Goal: Transaction & Acquisition: Purchase product/service

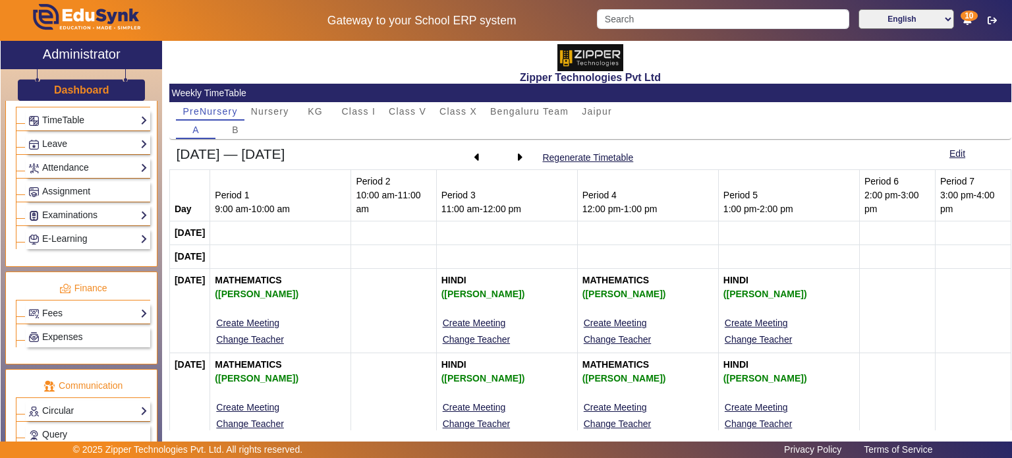
scroll to position [526, 0]
click at [98, 204] on link "Fees" at bounding box center [87, 311] width 119 height 15
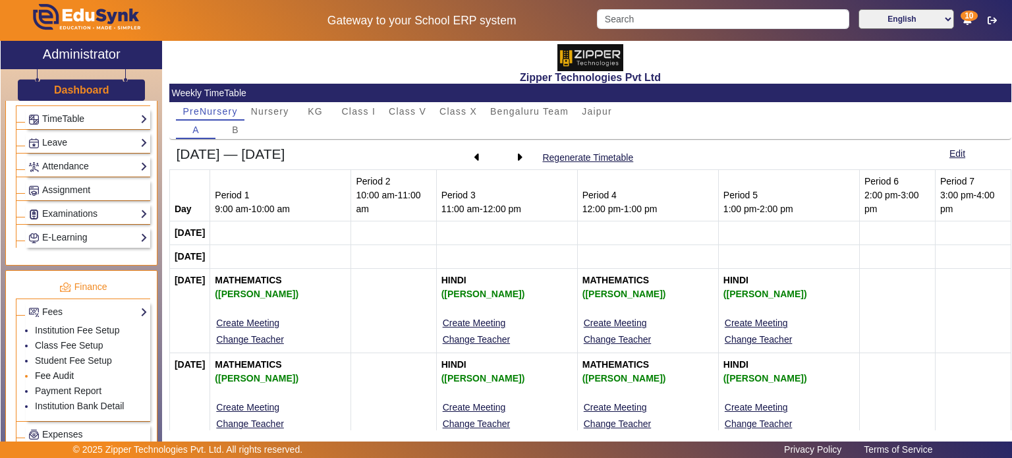
click at [55, 204] on link "Fee Audit" at bounding box center [54, 375] width 39 height 11
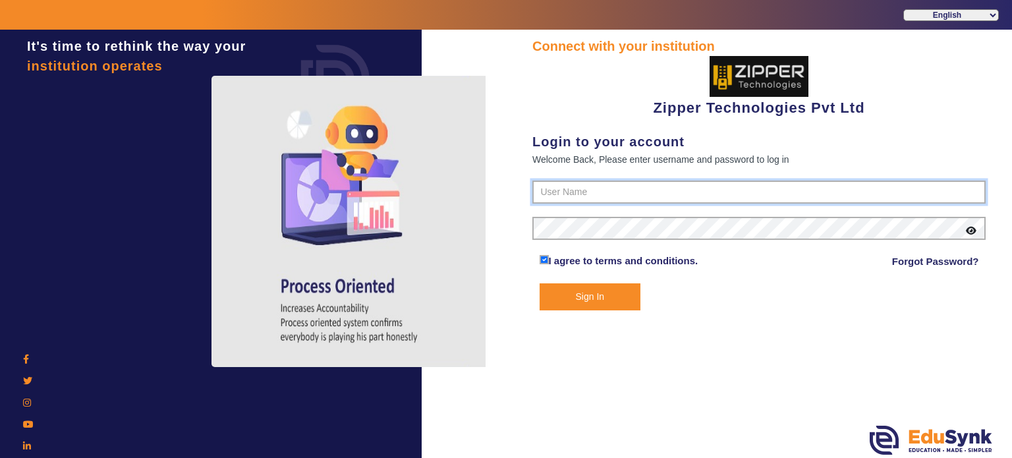
click at [552, 191] on input "text" at bounding box center [758, 193] width 453 height 24
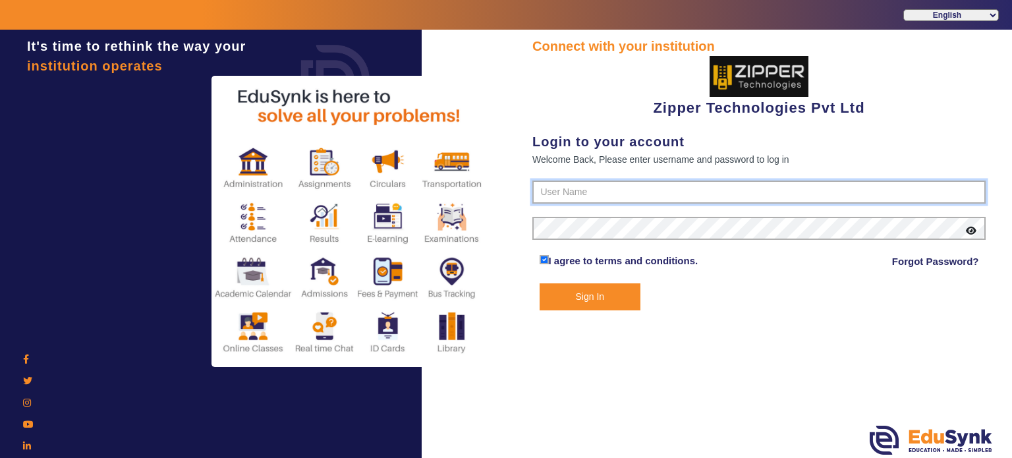
type input "1008790000"
click at [569, 204] on button "Sign In" at bounding box center [590, 296] width 101 height 27
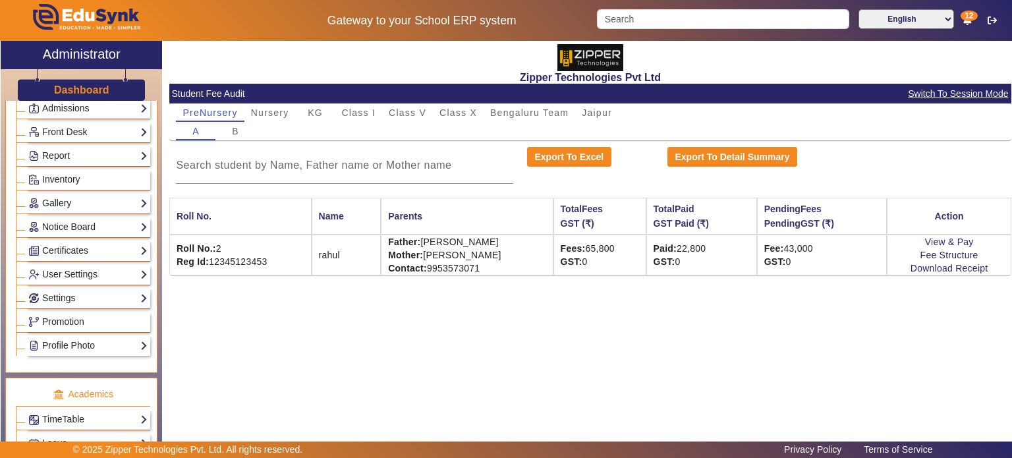
scroll to position [242, 0]
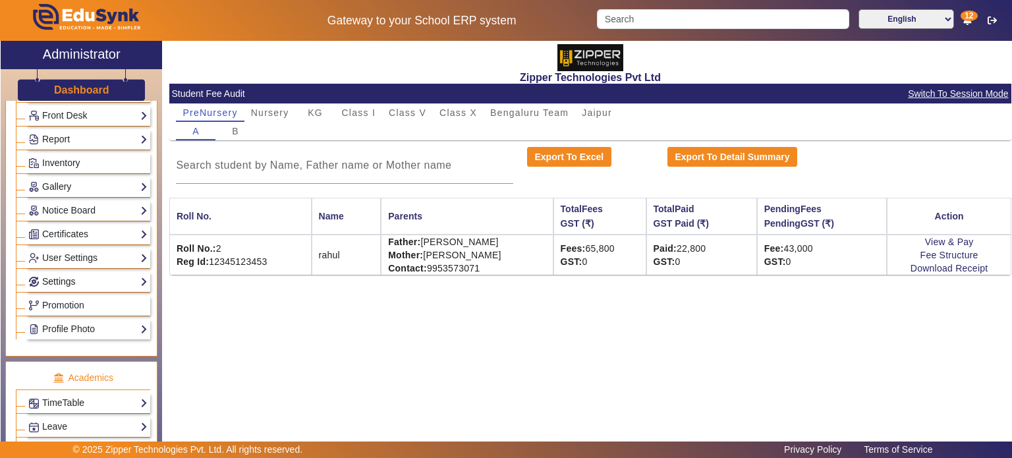
click at [84, 204] on link "Settings" at bounding box center [87, 281] width 119 height 15
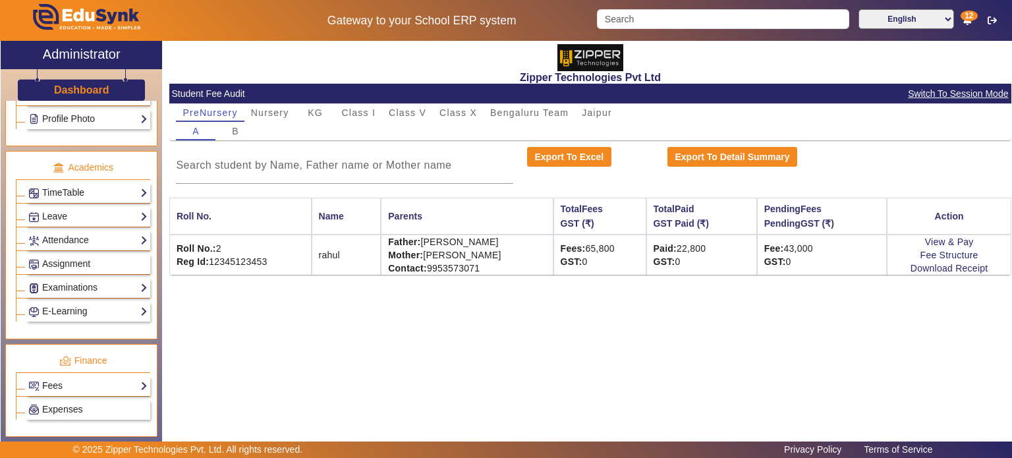
scroll to position [578, 0]
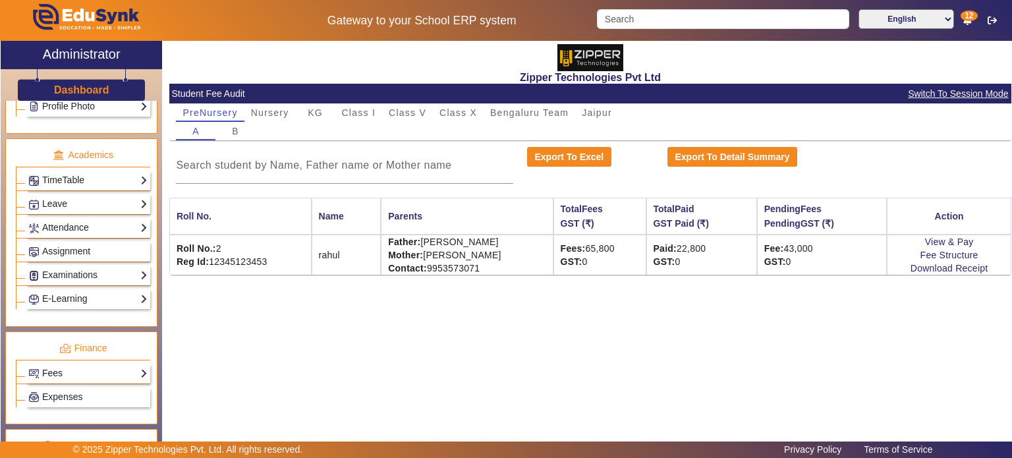
click at [115, 204] on link "Fees" at bounding box center [87, 373] width 119 height 15
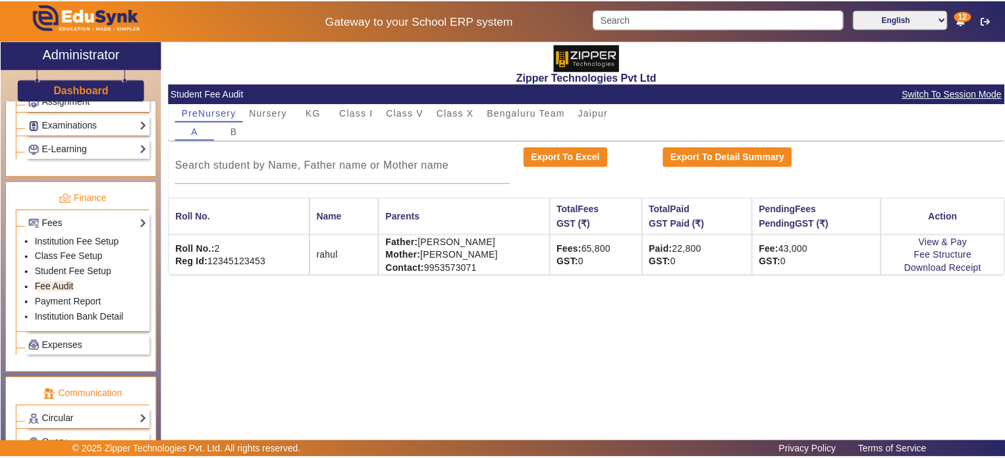
scroll to position [618, 0]
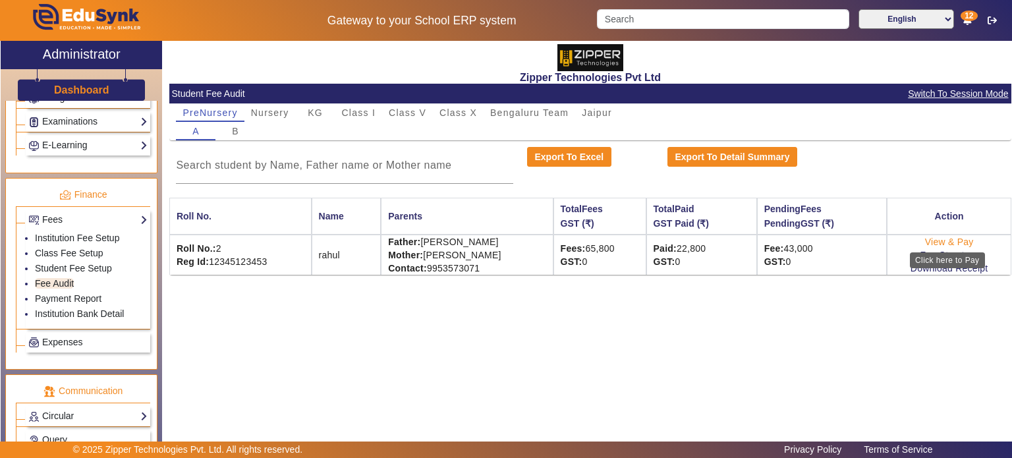
click at [943, 204] on link "View & Pay" at bounding box center [949, 241] width 49 height 11
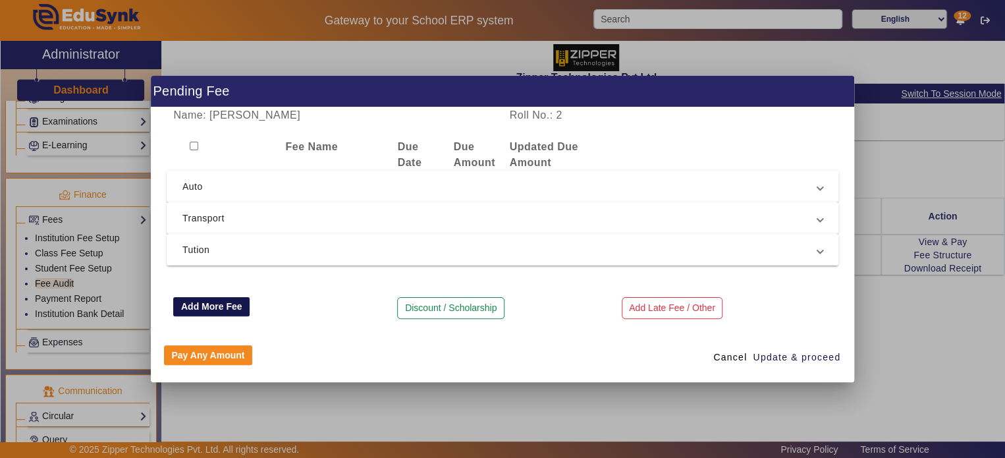
click at [231, 204] on button "Add More Fee" at bounding box center [211, 307] width 76 height 20
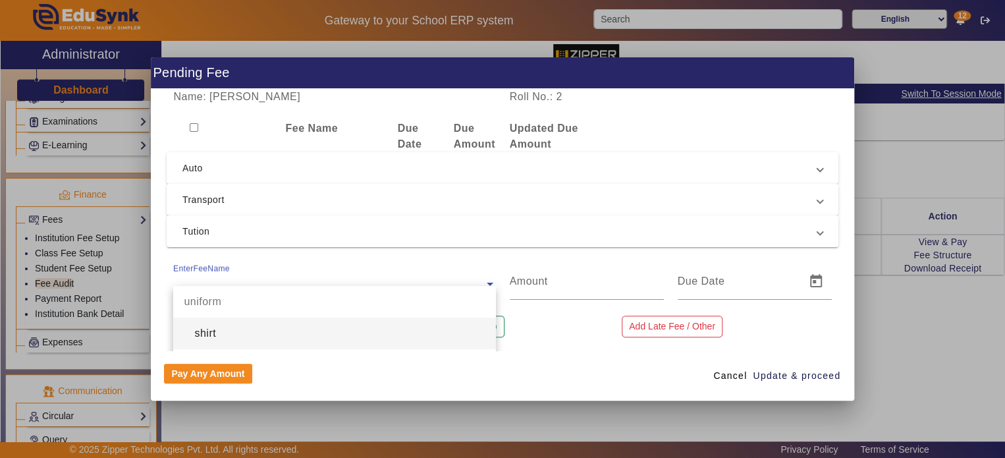
click at [406, 204] on div "EnterFeeName" at bounding box center [328, 272] width 310 height 18
click at [366, 204] on div "shirt" at bounding box center [334, 334] width 322 height 32
type input "100"
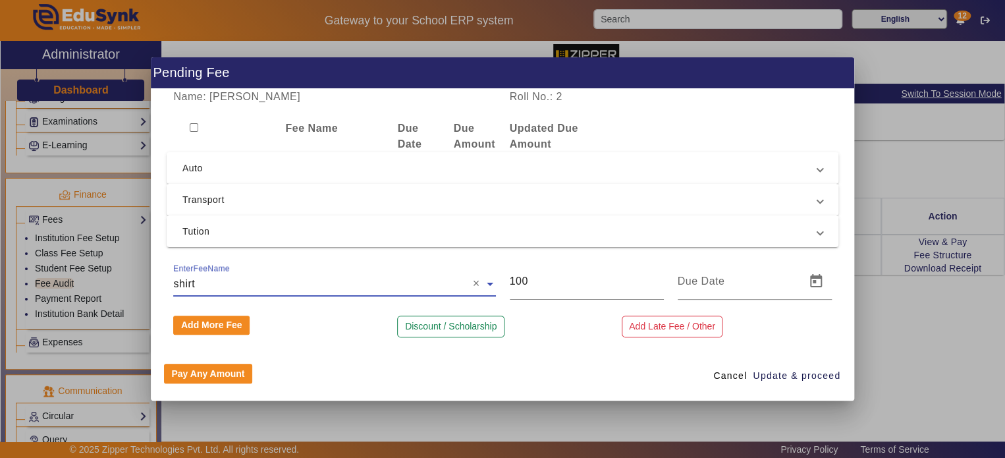
click at [352, 204] on input "text" at bounding box center [334, 284] width 322 height 16
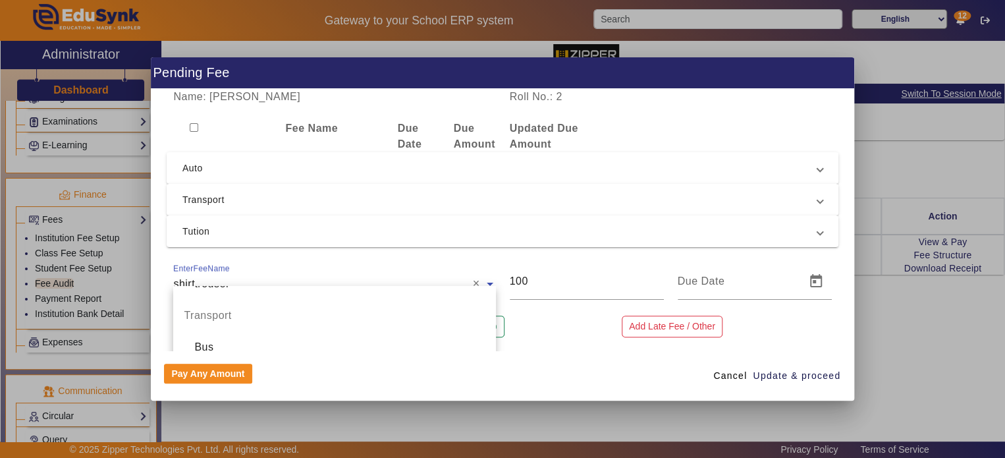
scroll to position [150, 0]
click at [321, 204] on div "Bus" at bounding box center [334, 341] width 322 height 32
click at [296, 204] on input "text" at bounding box center [334, 284] width 322 height 16
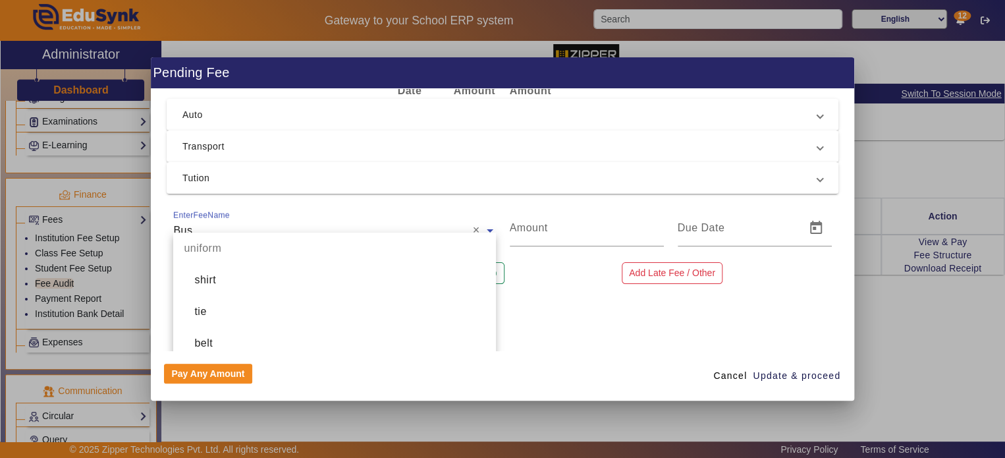
scroll to position [51, 0]
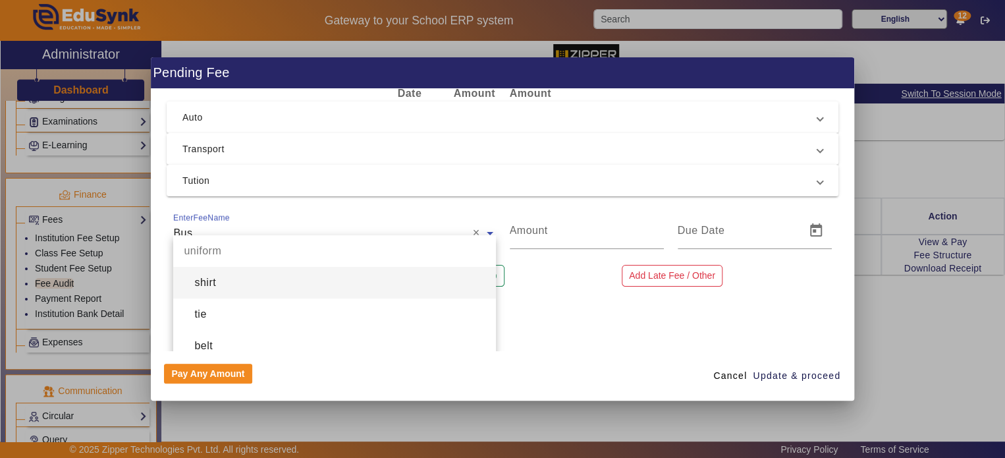
click at [274, 204] on div "shirt" at bounding box center [334, 283] width 322 height 32
type input "100"
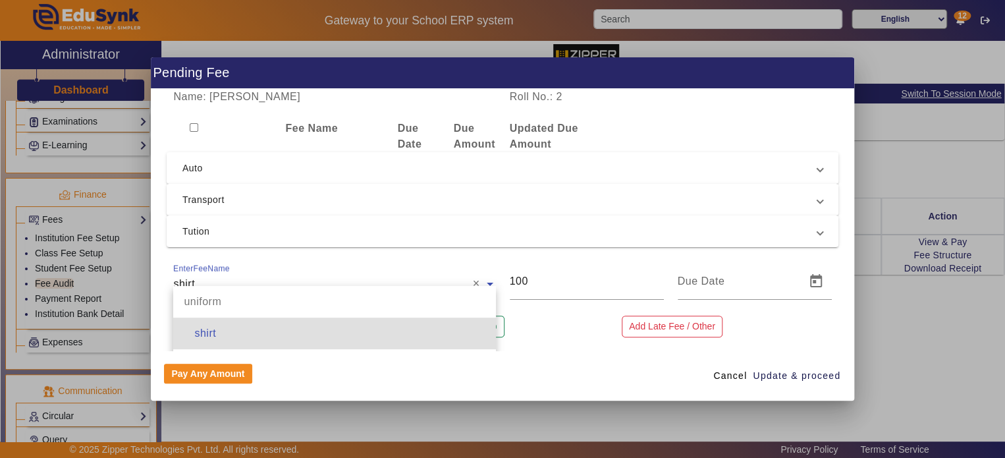
click at [274, 204] on ng-select "EnterFeeName × shirt × uniform shirt tie belt trouser Transport Bus Admission F…" at bounding box center [334, 281] width 322 height 37
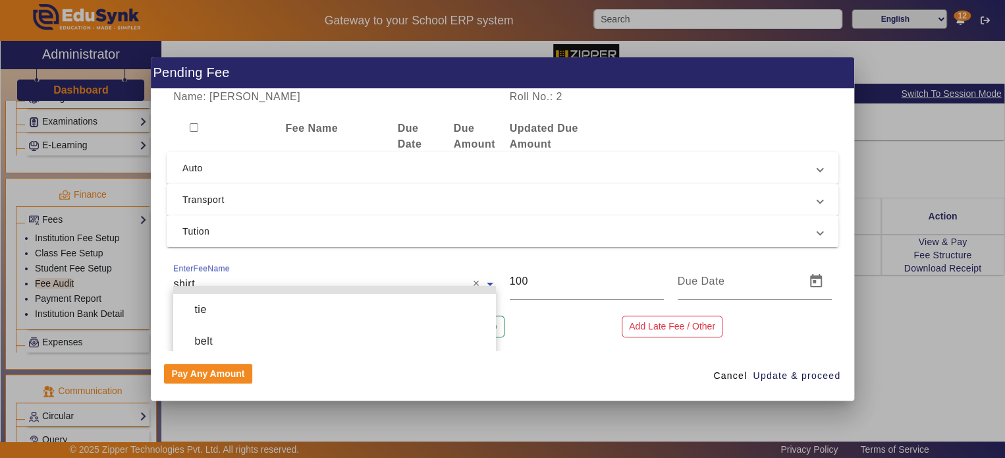
scroll to position [58, 0]
click at [271, 204] on div "tie" at bounding box center [334, 307] width 322 height 32
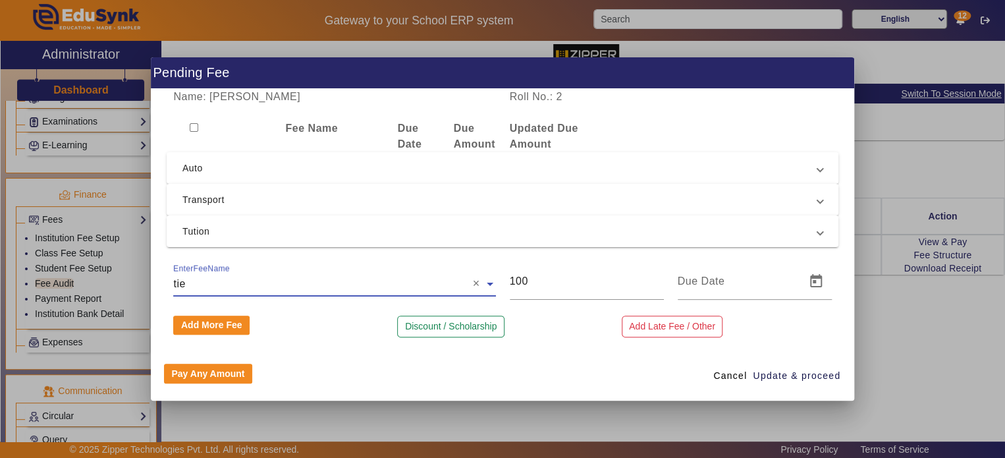
click at [292, 204] on ng-select "EnterFeeName × tie ×" at bounding box center [334, 281] width 322 height 37
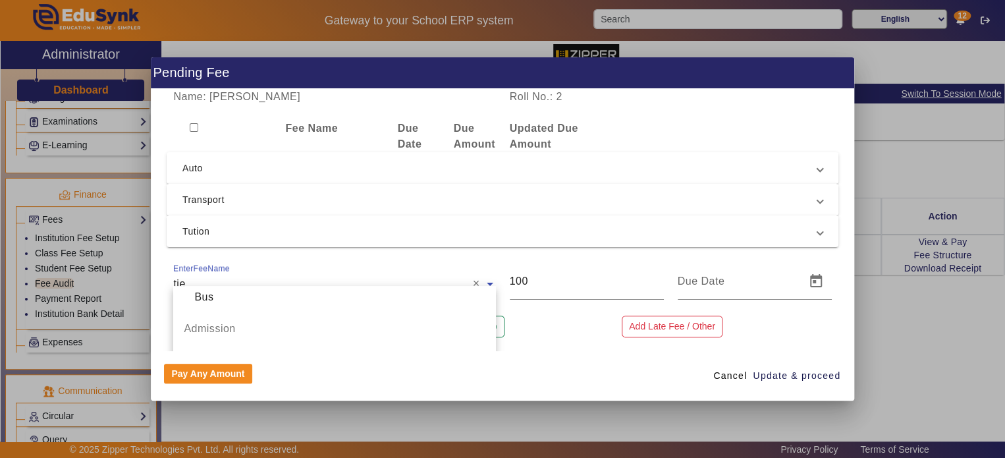
scroll to position [316, 0]
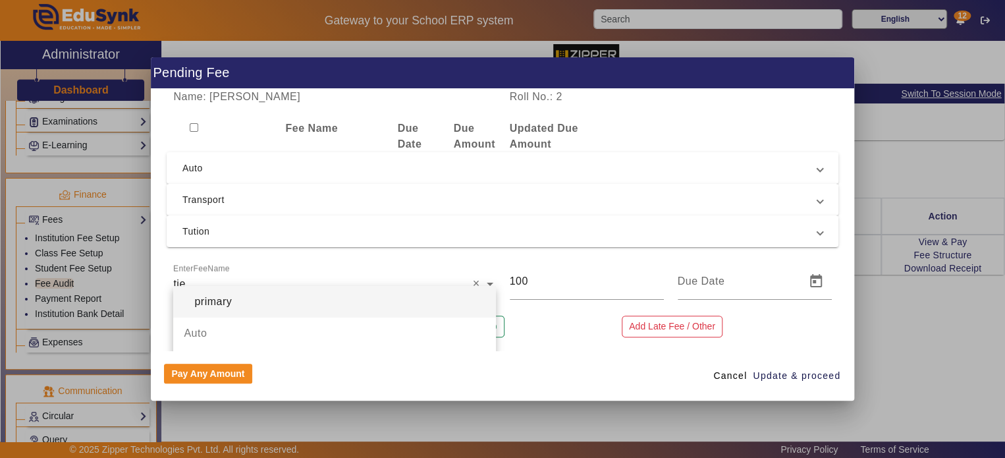
click at [85, 204] on div at bounding box center [502, 229] width 1005 height 458
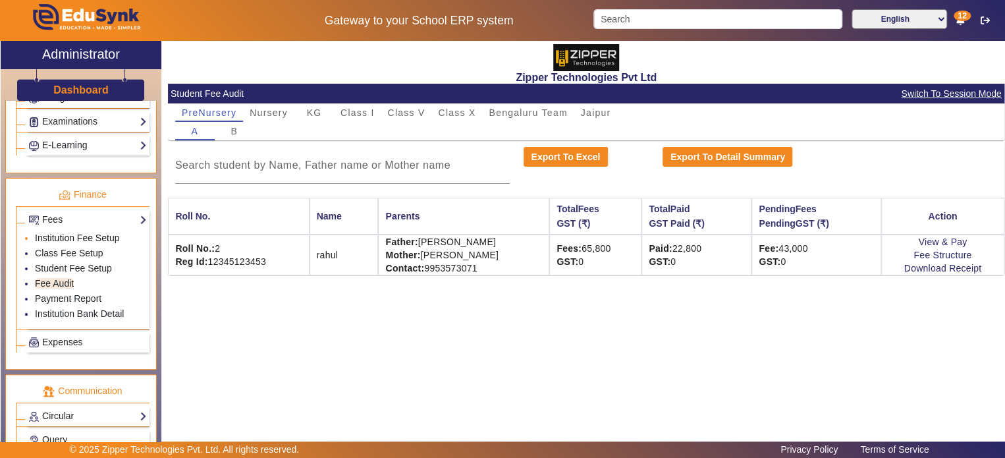
click at [85, 204] on link "Institution Fee Setup" at bounding box center [77, 238] width 84 height 11
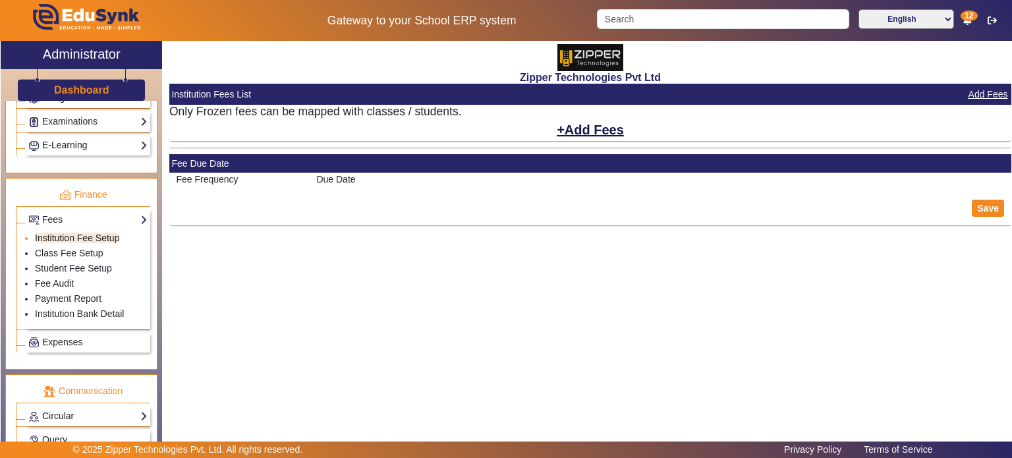
click at [85, 204] on link "Institution Fee Setup" at bounding box center [77, 238] width 84 height 11
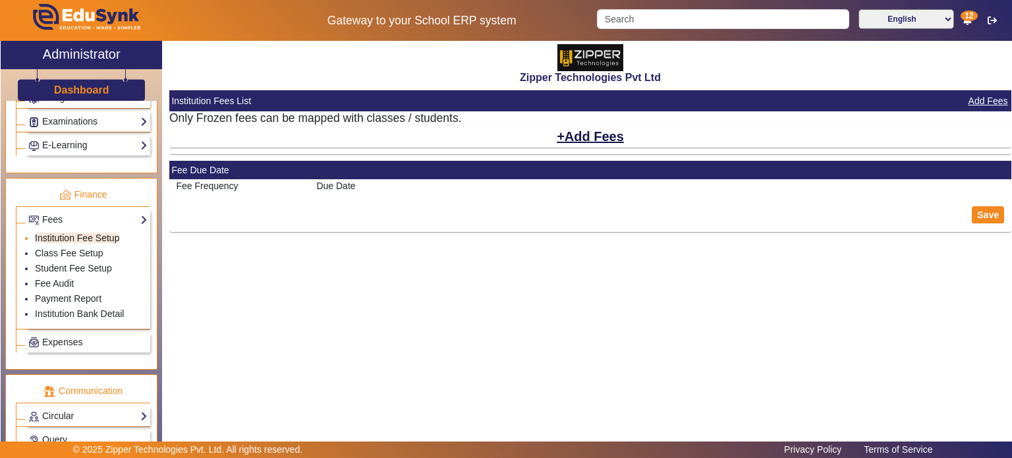
select select "5"
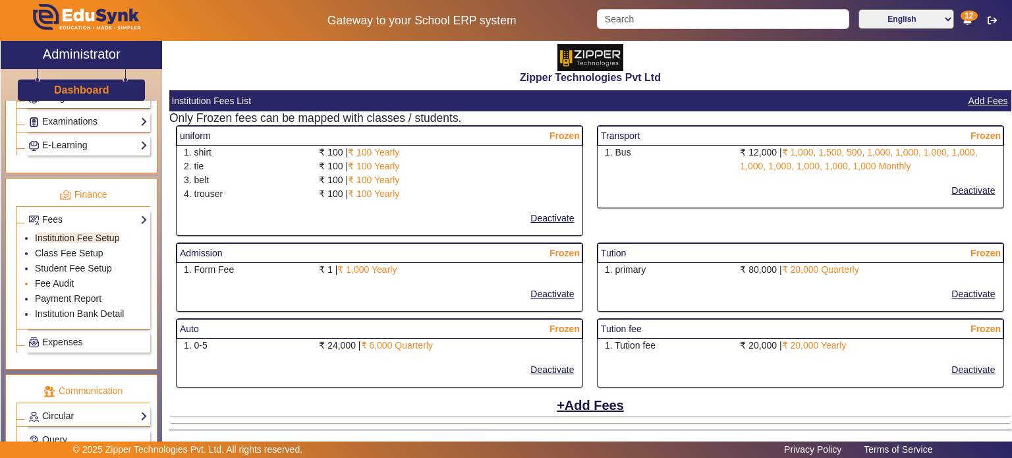
click at [70, 204] on link "Fee Audit" at bounding box center [54, 283] width 39 height 11
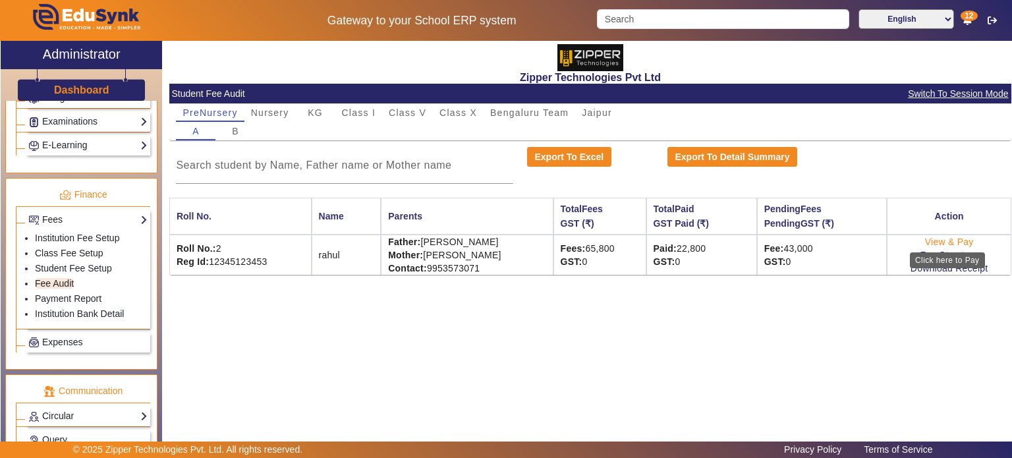
click at [943, 204] on link "View & Pay" at bounding box center [949, 241] width 49 height 11
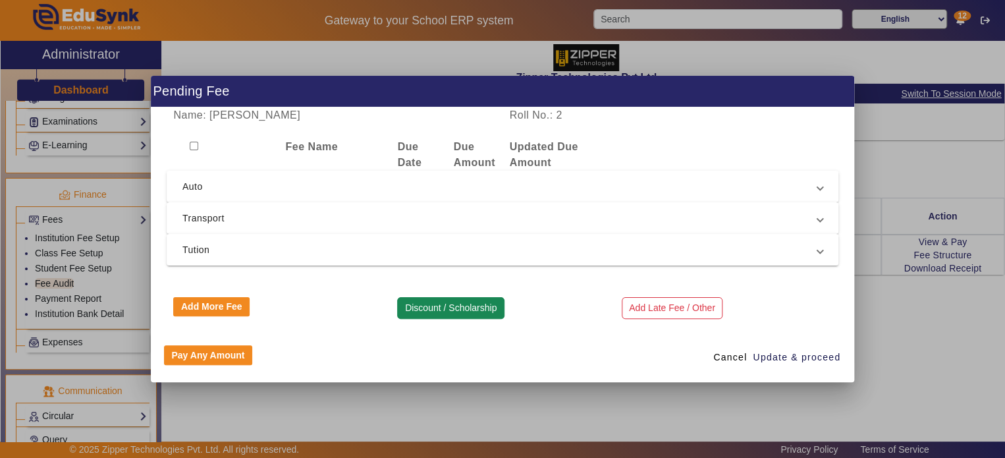
click at [430, 204] on button "Discount / Scholarship" at bounding box center [450, 308] width 107 height 22
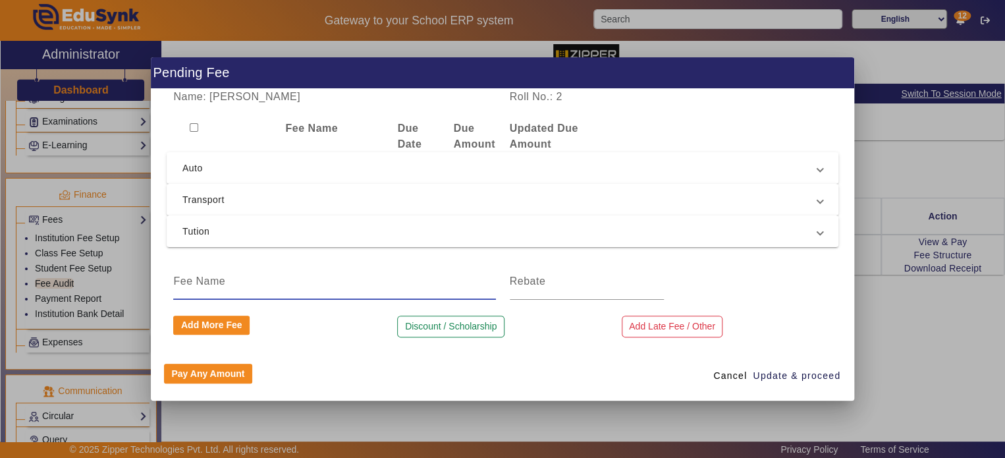
click at [214, 204] on input at bounding box center [334, 281] width 322 height 16
type input "rebate"
click at [577, 204] on input at bounding box center [587, 281] width 154 height 16
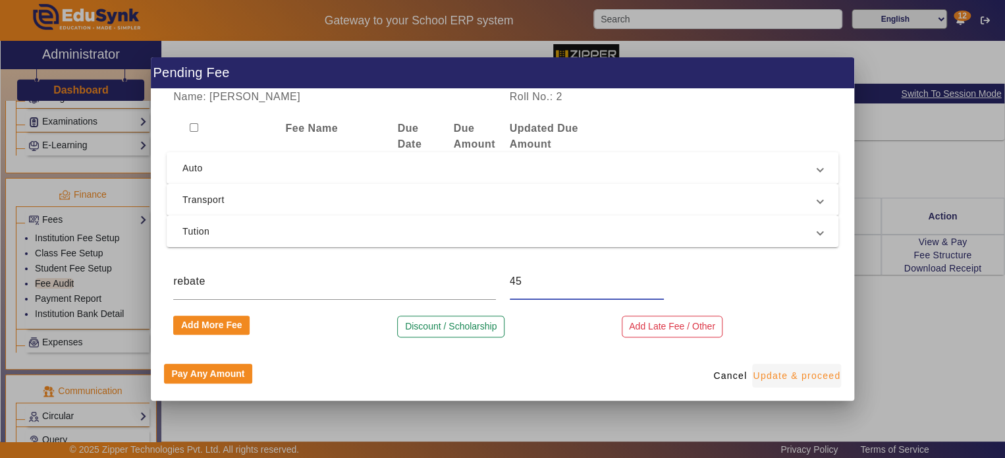
type input "45"
click at [785, 204] on span "Update & proceed" at bounding box center [797, 376] width 88 height 14
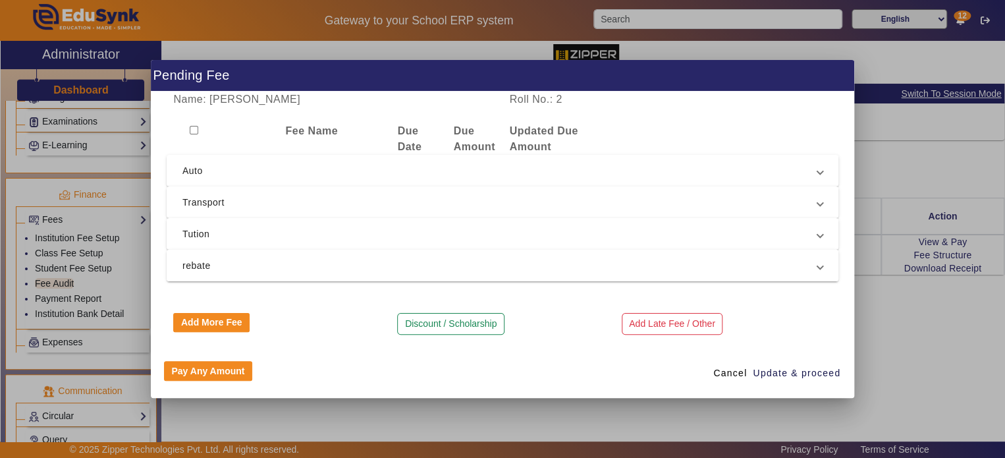
click at [682, 204] on span "rebate" at bounding box center [499, 266] width 635 height 16
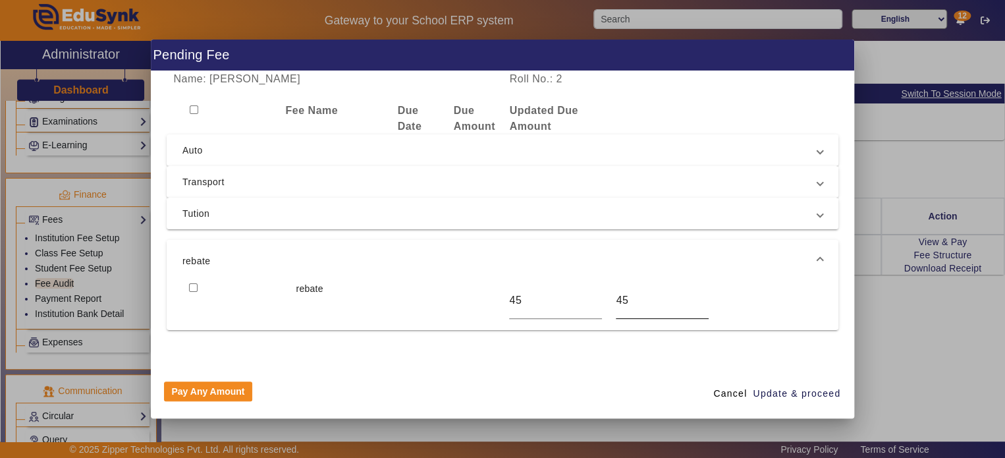
scroll to position [38, 0]
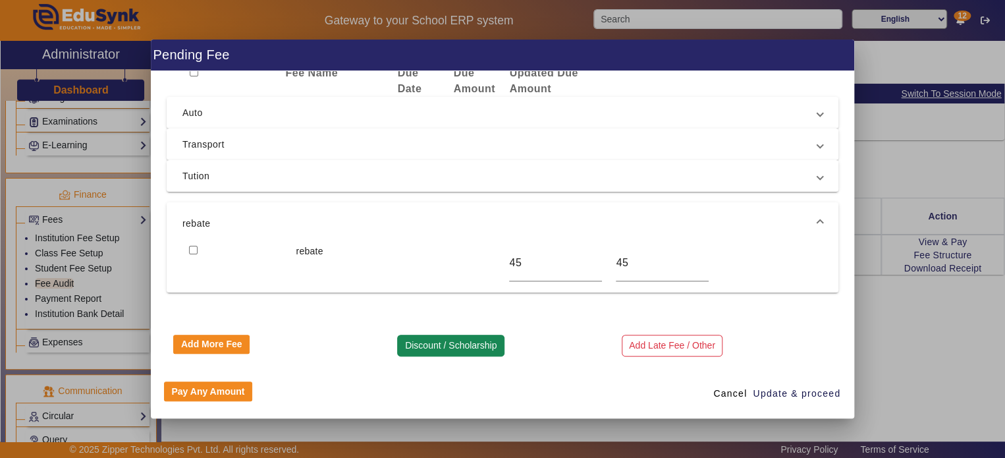
click at [497, 204] on button "Discount / Scholarship" at bounding box center [450, 346] width 107 height 22
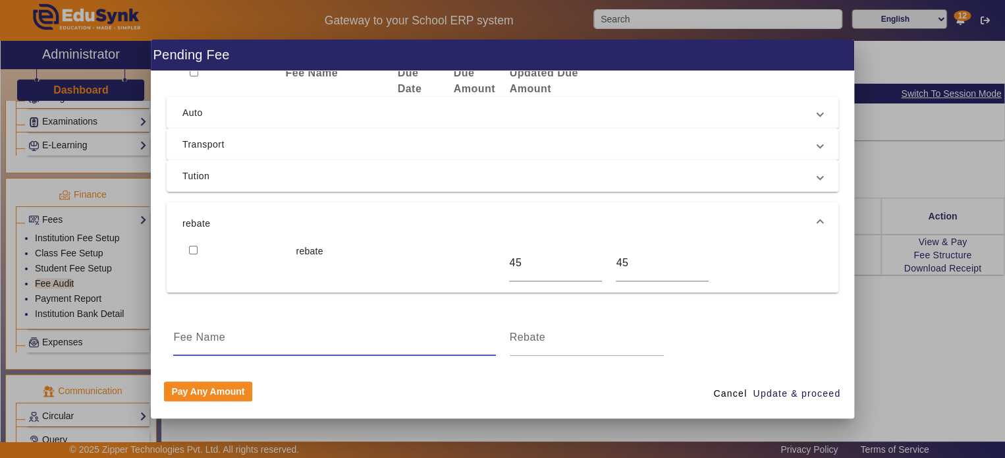
click at [432, 204] on input at bounding box center [334, 337] width 322 height 16
click at [568, 204] on input at bounding box center [587, 337] width 154 height 16
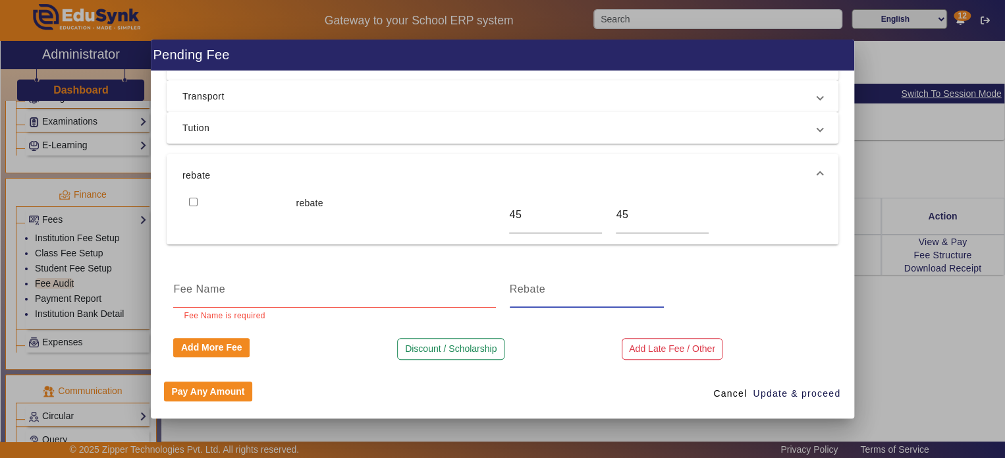
scroll to position [89, 0]
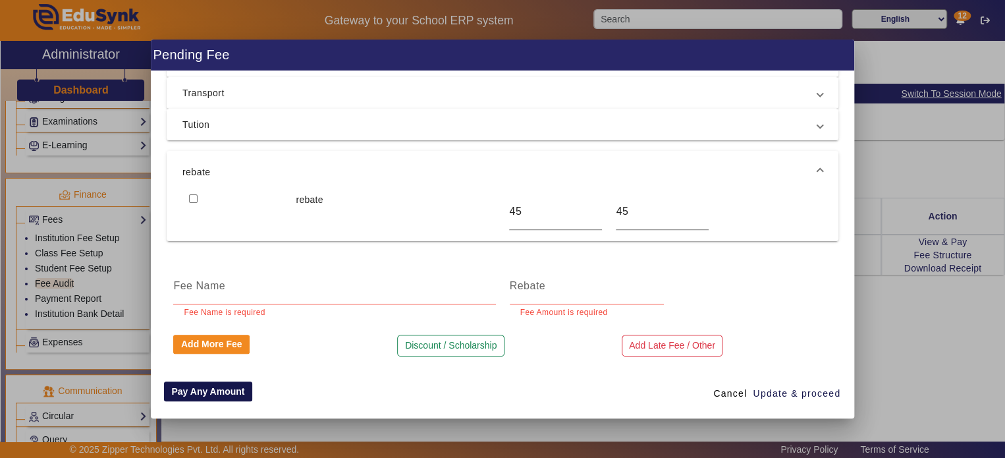
click at [235, 204] on button "Pay Any Amount" at bounding box center [208, 391] width 88 height 20
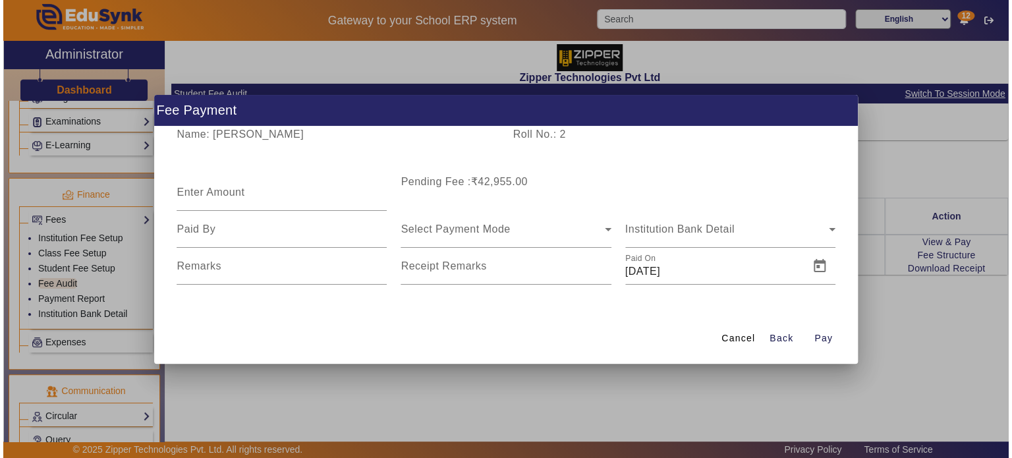
scroll to position [0, 0]
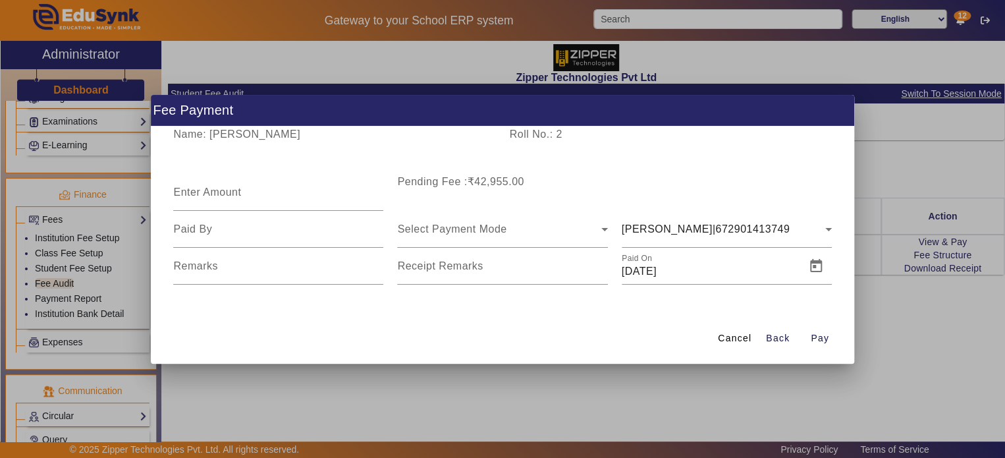
click at [711, 204] on div "Cancel Back Pay" at bounding box center [503, 339] width 704 height 50
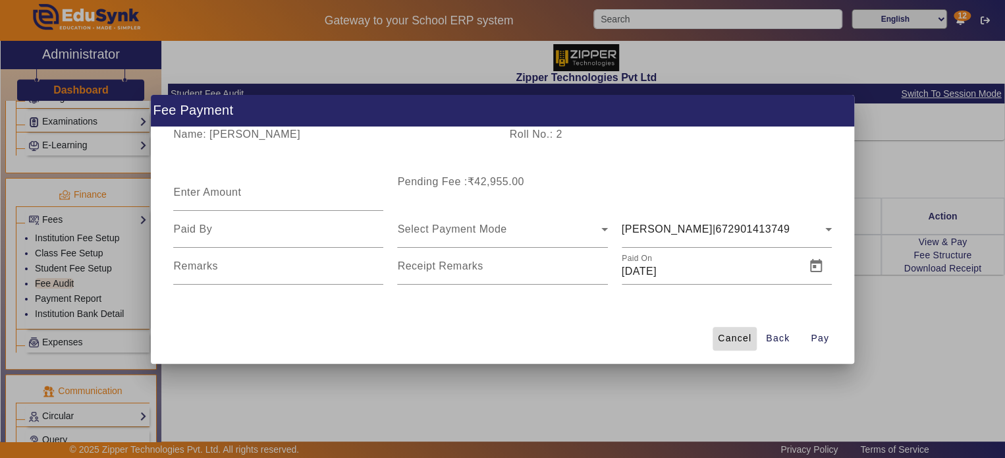
click at [732, 204] on span at bounding box center [735, 339] width 44 height 32
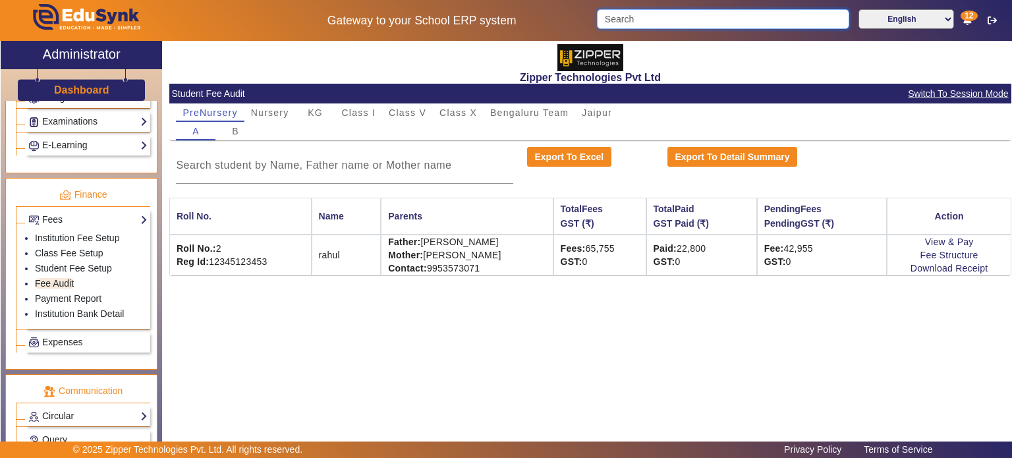
click at [683, 11] on input "Search" at bounding box center [723, 19] width 252 height 20
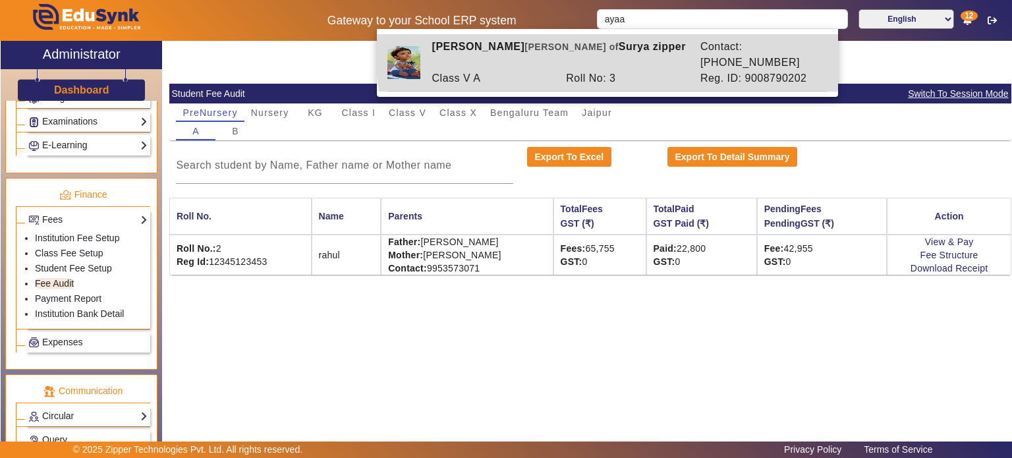
click at [681, 41] on div "[PERSON_NAME] [PERSON_NAME] of [PERSON_NAME] zipper" at bounding box center [559, 55] width 268 height 32
type input "[PERSON_NAME]"
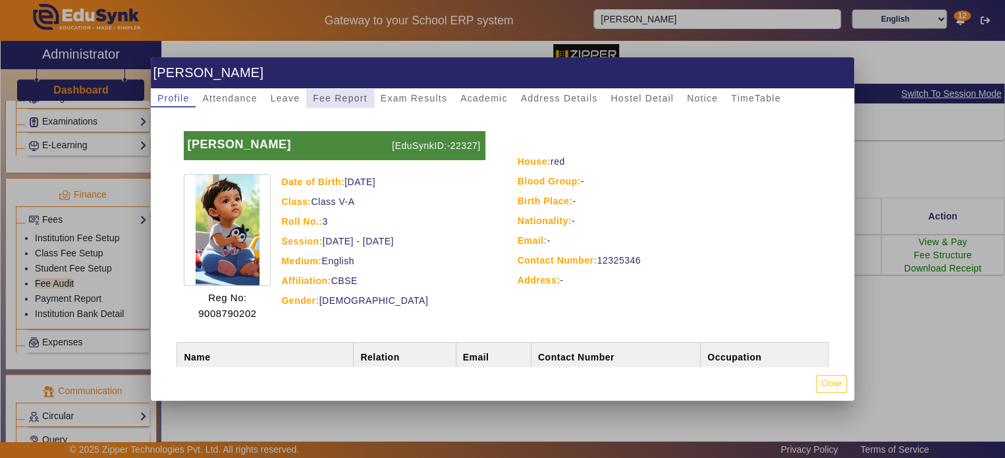
click at [348, 101] on span "Fee Report" at bounding box center [340, 98] width 55 height 9
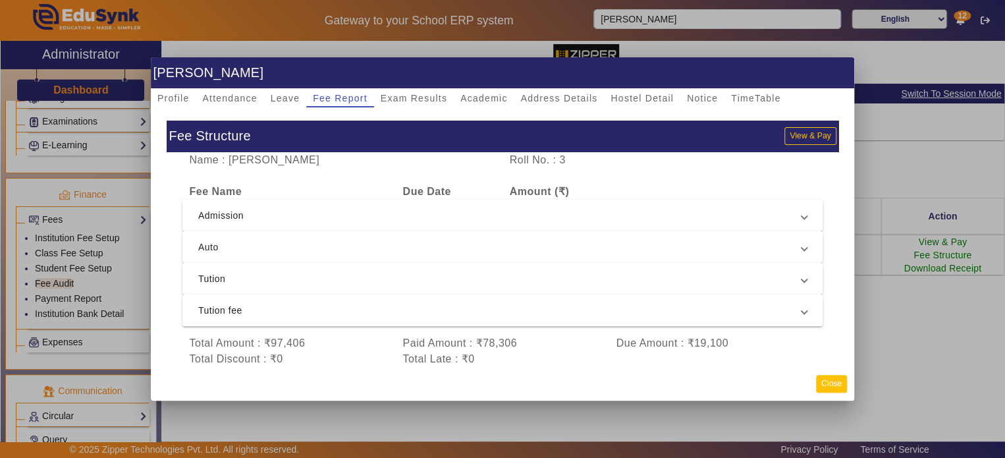
click at [843, 204] on button "Close" at bounding box center [831, 384] width 31 height 18
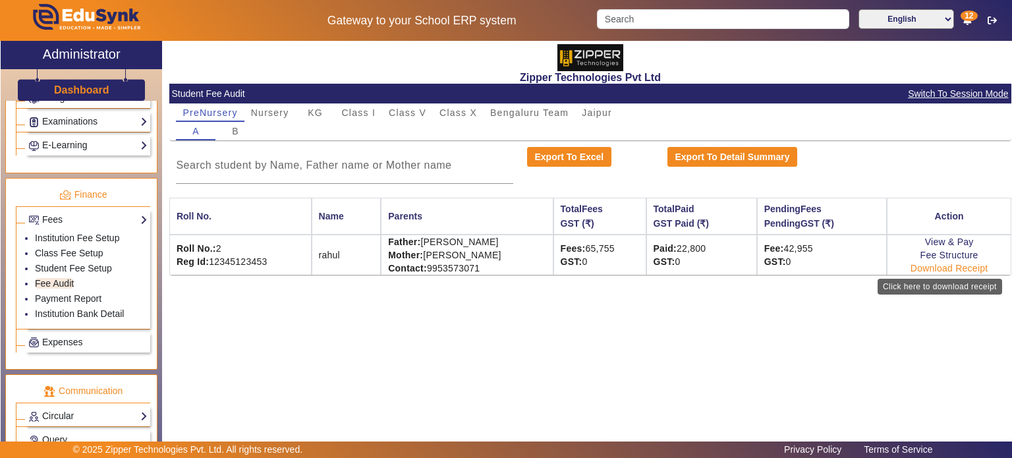
click at [935, 204] on link "Download Receipt" at bounding box center [949, 268] width 78 height 11
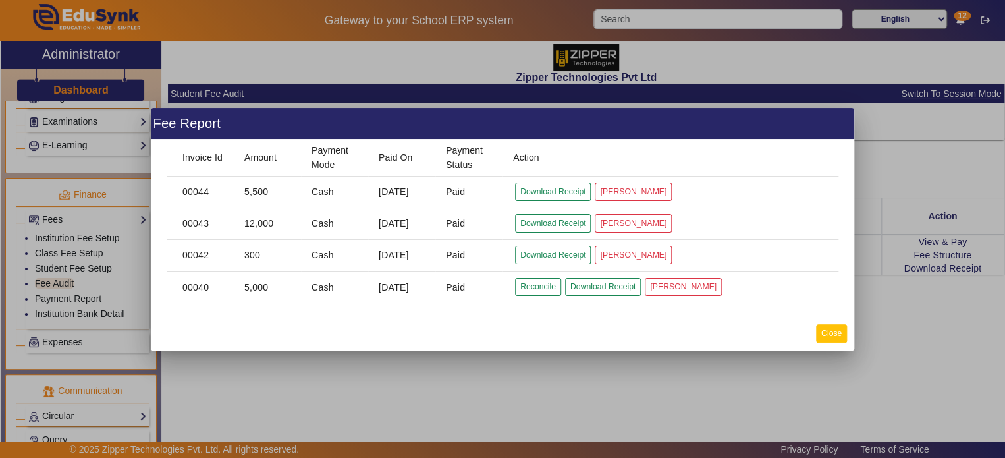
click at [833, 204] on button "Close" at bounding box center [831, 333] width 31 height 18
